Goal: Transaction & Acquisition: Purchase product/service

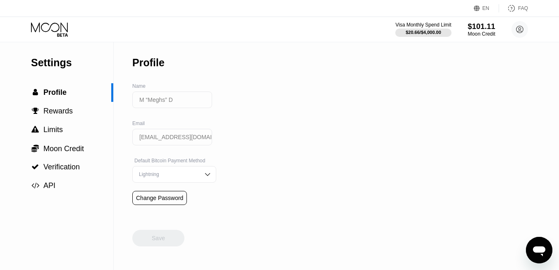
click at [480, 29] on div "$101.11" at bounding box center [482, 26] width 28 height 9
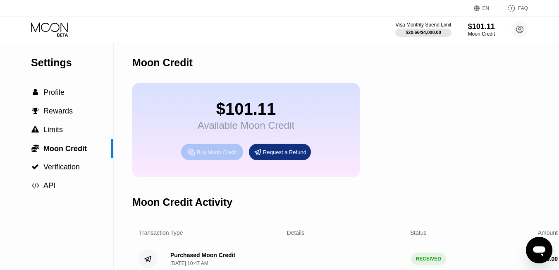
click at [227, 156] on div "Buy Moon Credit" at bounding box center [217, 151] width 40 height 7
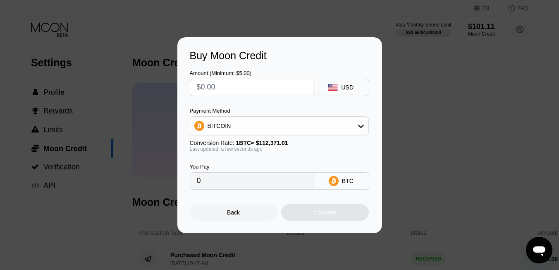
click at [236, 89] on input "text" at bounding box center [252, 87] width 110 height 17
type input "$9"
type input "0.00008010"
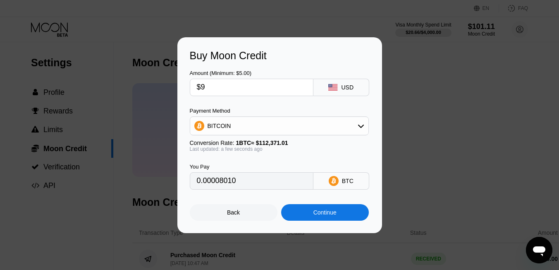
type input "$90"
type input "0.00080092"
type input "$900"
type input "0.00800919"
drag, startPoint x: 221, startPoint y: 89, endPoint x: 201, endPoint y: 89, distance: 20.3
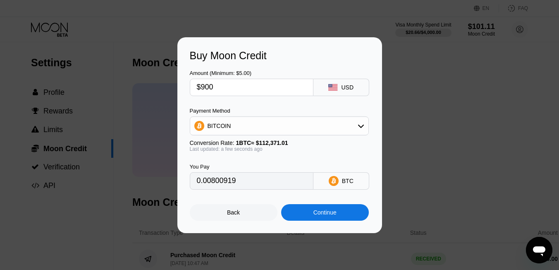
click at [201, 89] on input "$900" at bounding box center [252, 87] width 110 height 17
type input "$1"
type input "0.00000890"
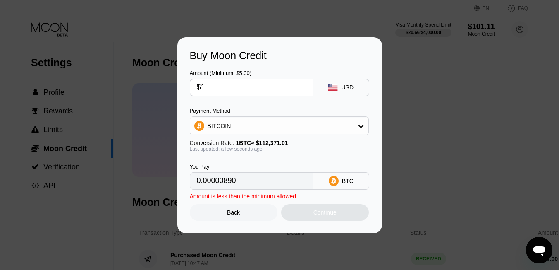
type input "$10"
type input "0.00008900"
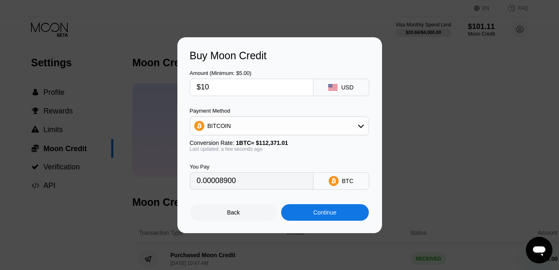
type input "$100"
type input "0.00088991"
type input "$1000"
type input "0.00889910"
type input "$1000"
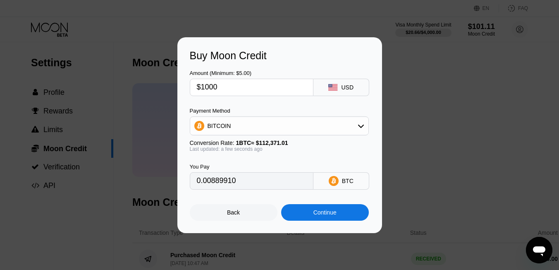
click at [211, 120] on div "BITCOIN" at bounding box center [279, 125] width 178 height 17
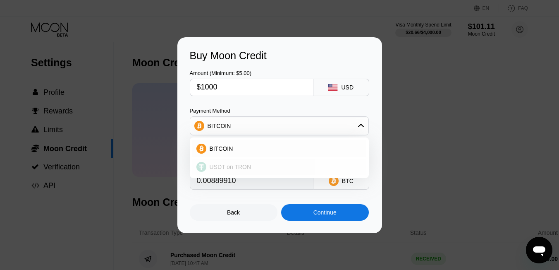
click at [224, 168] on span "USDT on TRON" at bounding box center [231, 166] width 42 height 7
type input "1010.10"
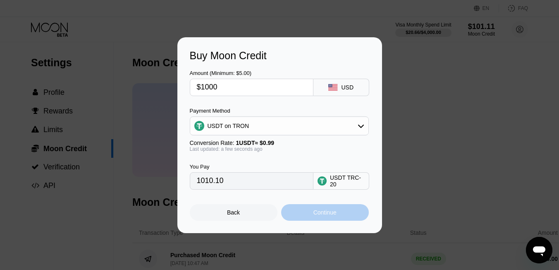
click at [318, 210] on div "Continue" at bounding box center [325, 212] width 23 height 7
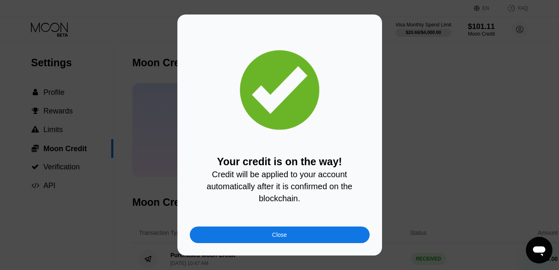
click at [291, 234] on div "Close" at bounding box center [280, 234] width 180 height 17
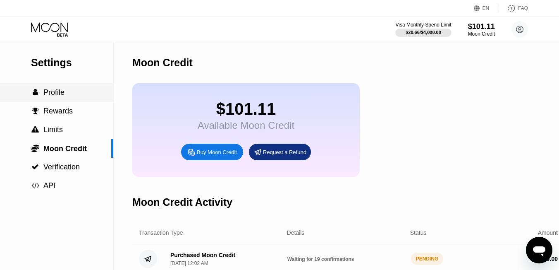
click at [55, 93] on span "Profile" at bounding box center [53, 92] width 21 height 8
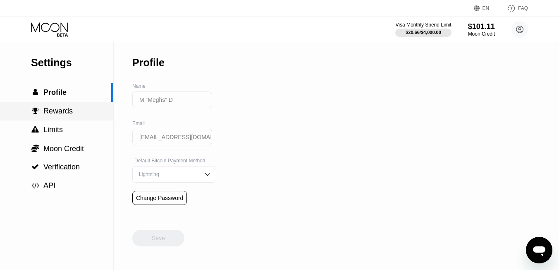
click at [57, 112] on span "Rewards" at bounding box center [57, 111] width 29 height 8
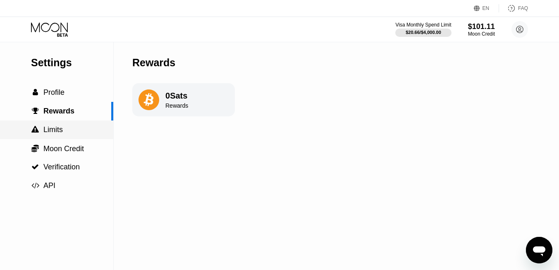
click at [55, 127] on span "Limits" at bounding box center [52, 129] width 19 height 8
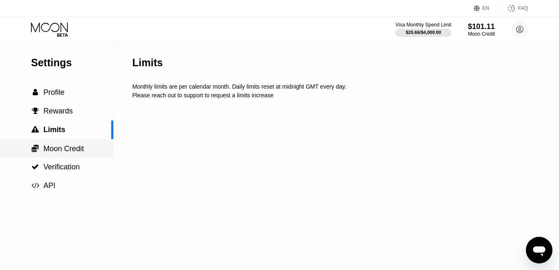
click at [59, 148] on span "Moon Credit" at bounding box center [63, 148] width 41 height 8
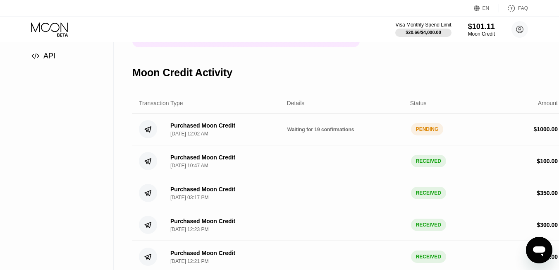
scroll to position [131, 0]
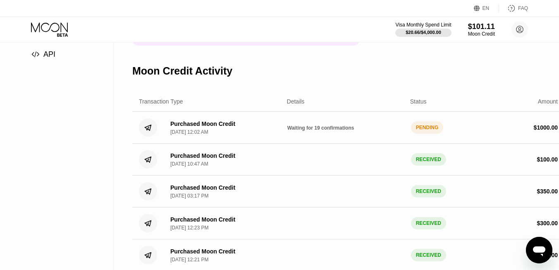
click at [221, 125] on div "Purchased Moon Credit" at bounding box center [202, 123] width 65 height 7
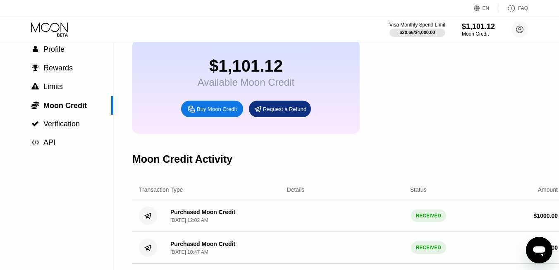
scroll to position [0, 0]
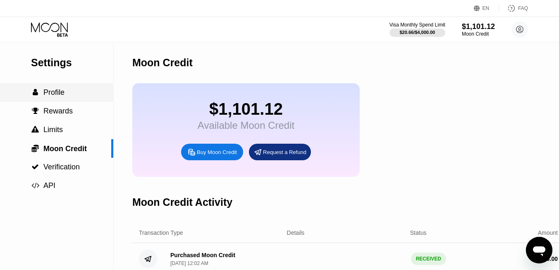
click at [62, 90] on span "Profile" at bounding box center [53, 92] width 21 height 8
